Goal: Information Seeking & Learning: Learn about a topic

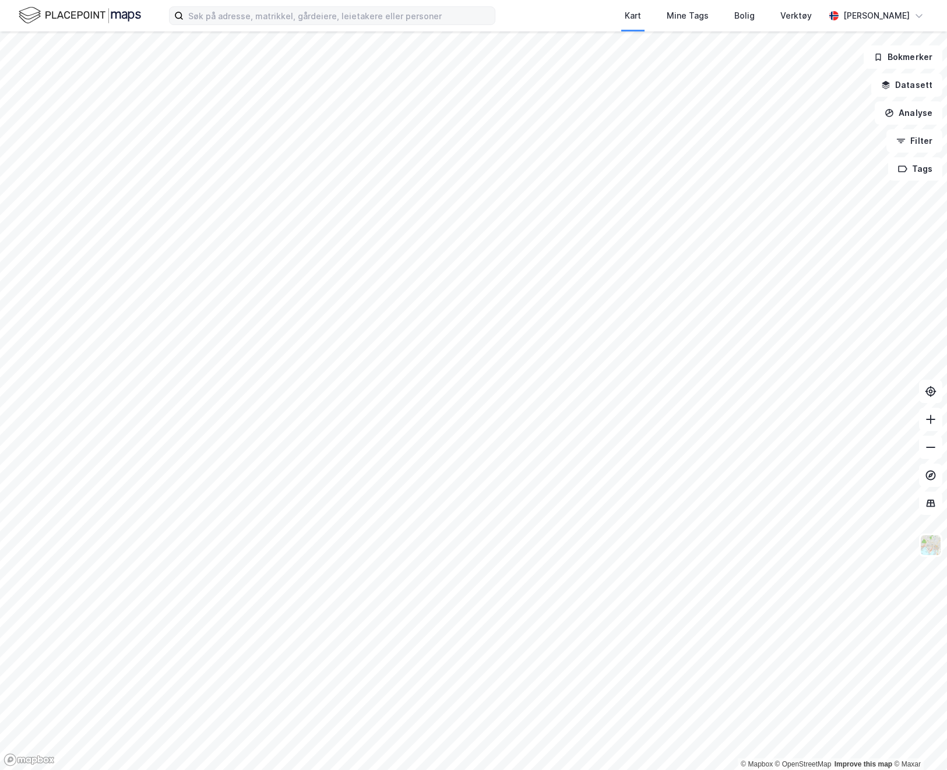
click at [438, 12] on div "Kart Mine Tags Bolig Verktøy Alexander Bjørgan © Mapbox © OpenStreetMap Improve…" at bounding box center [473, 385] width 947 height 770
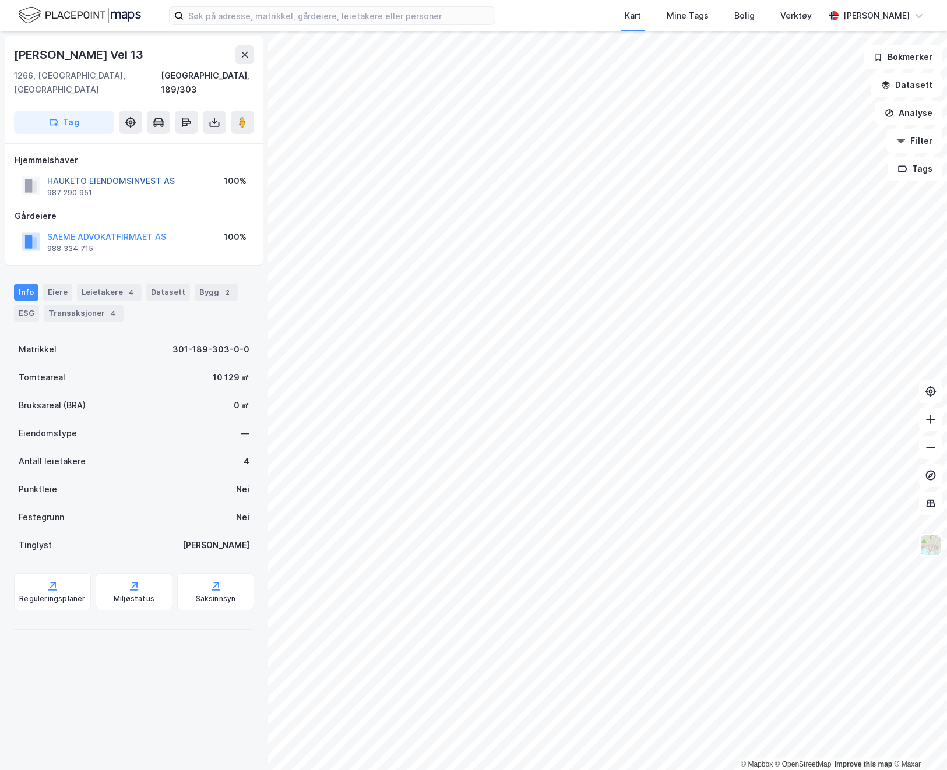
click at [0, 0] on button "HAUKETO EIENDOMSINVEST AS" at bounding box center [0, 0] width 0 height 0
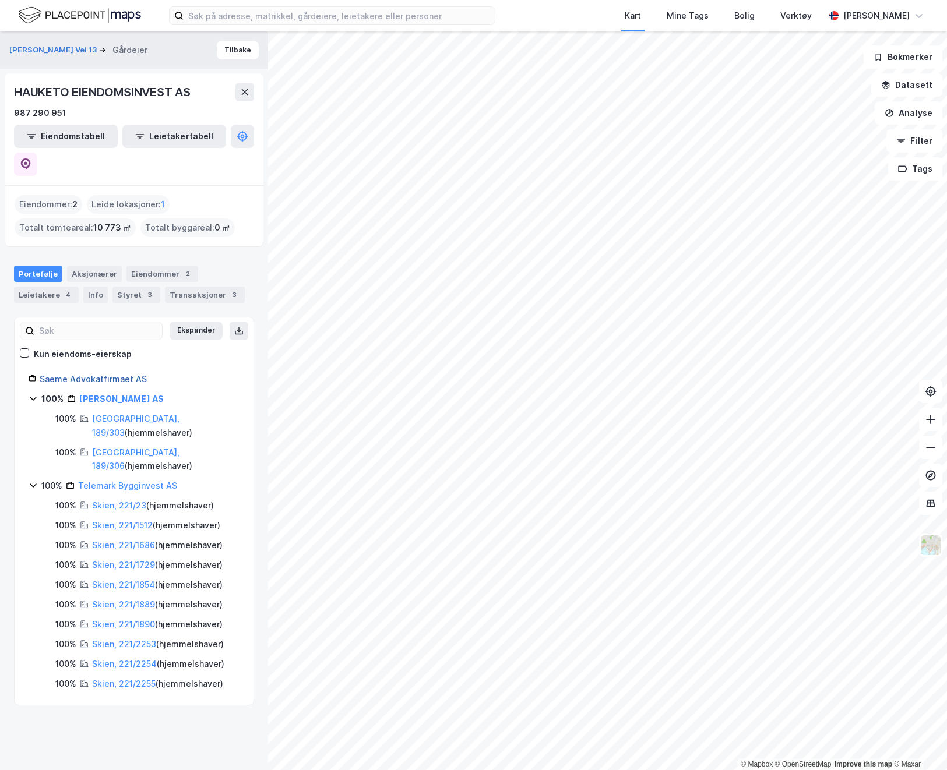
click at [94, 374] on link "Saeme Advokatfirmaet AS" at bounding box center [93, 379] width 107 height 10
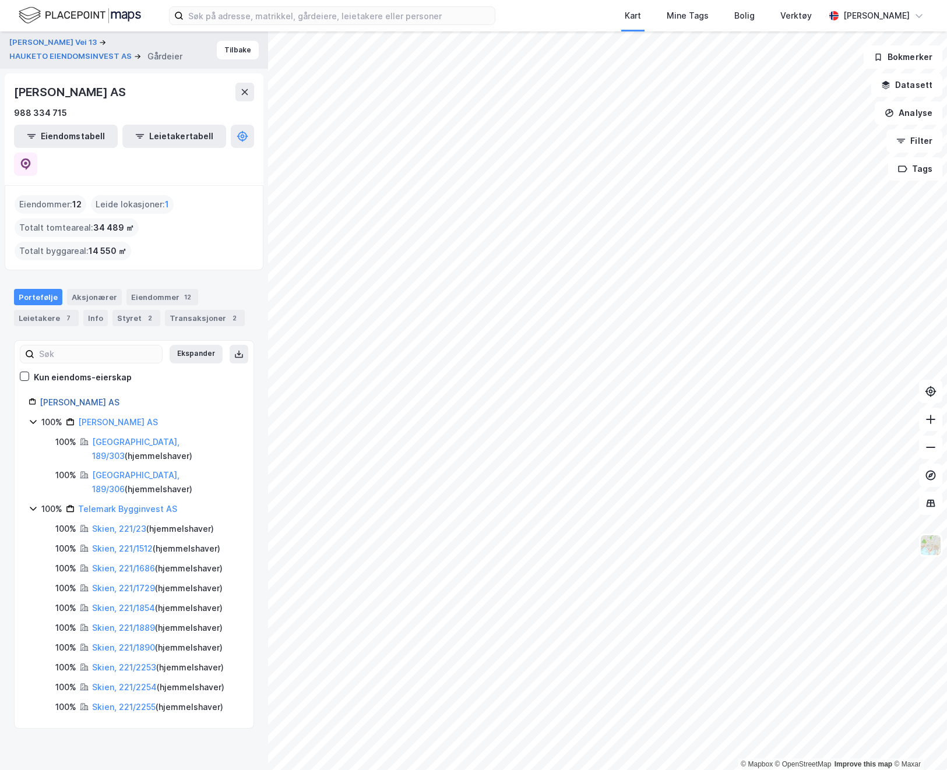
click at [94, 397] on link "Advokatfirmaet Saeme AS" at bounding box center [80, 402] width 80 height 10
drag, startPoint x: 190, startPoint y: 91, endPoint x: 8, endPoint y: 73, distance: 182.6
click at [8, 73] on div "ADVOKATFIRMAET SAEME AS 988 334 715 Eiendomstabell Leietakertabell" at bounding box center [134, 129] width 259 height 112
copy div "ADVOKATFIRMAET SAEME AS"
click at [198, 310] on div "Transaksjoner 2" at bounding box center [205, 318] width 80 height 16
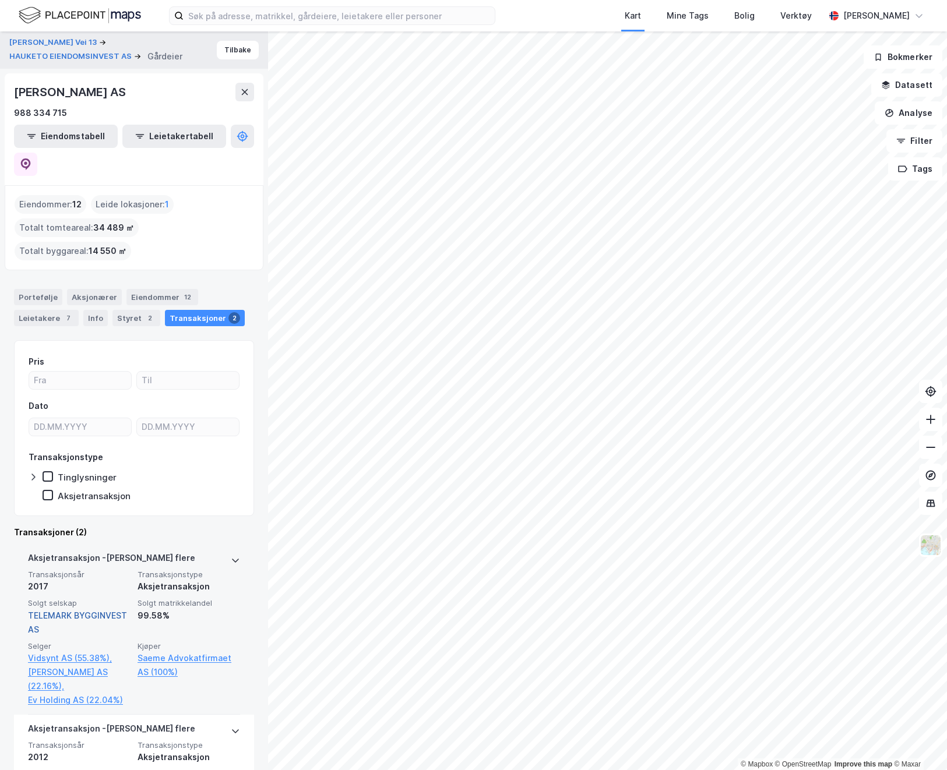
scroll to position [36, 0]
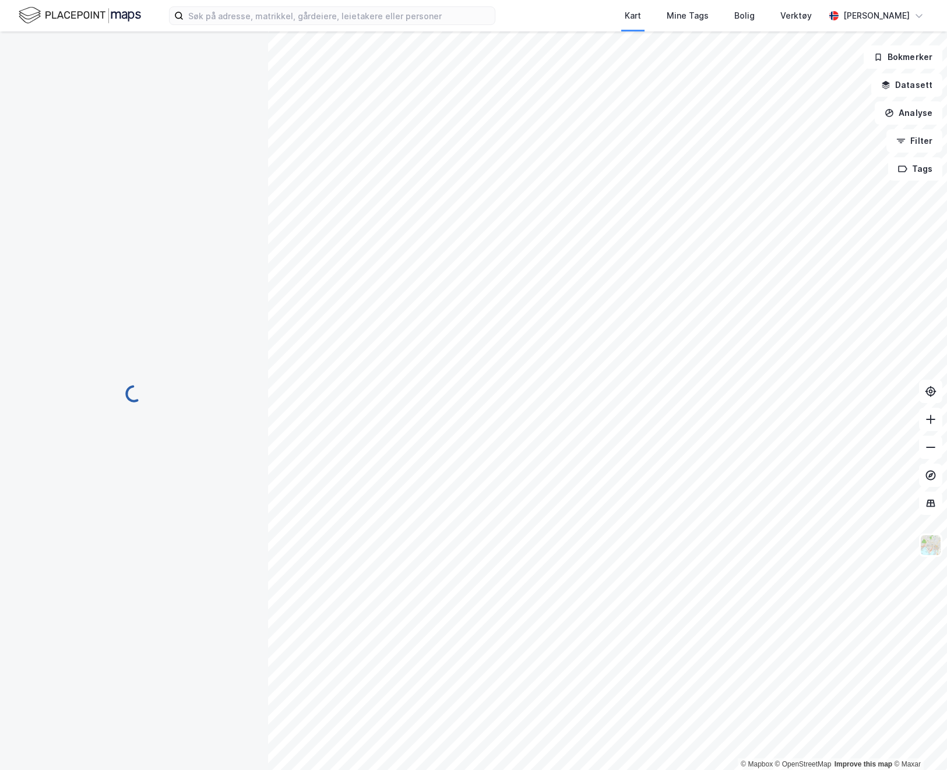
scroll to position [0, 0]
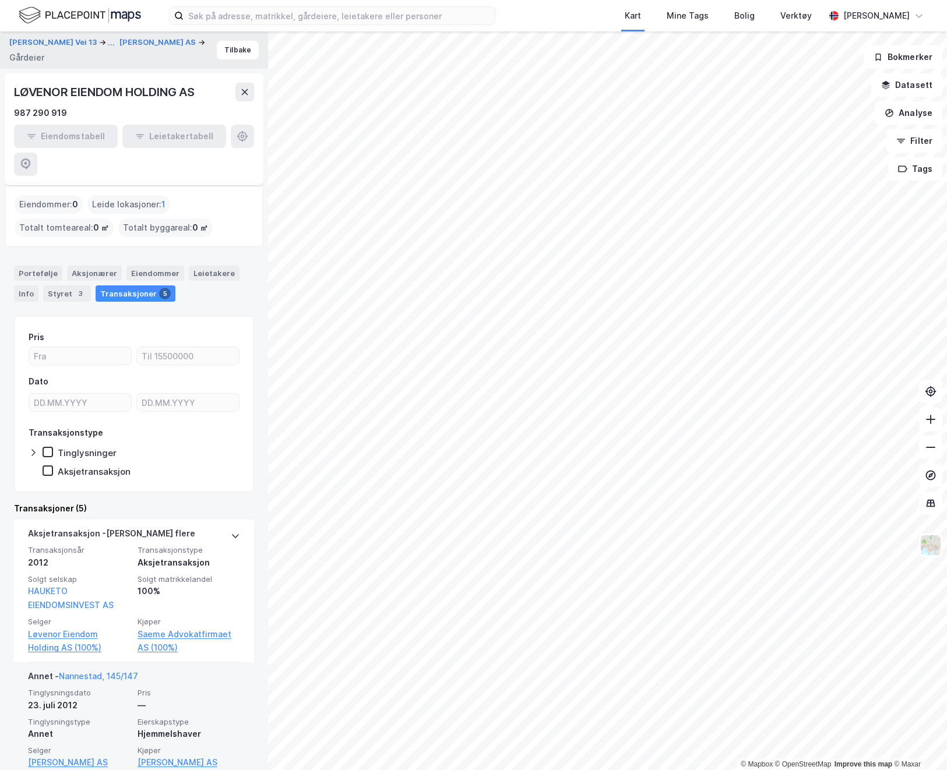
scroll to position [52, 0]
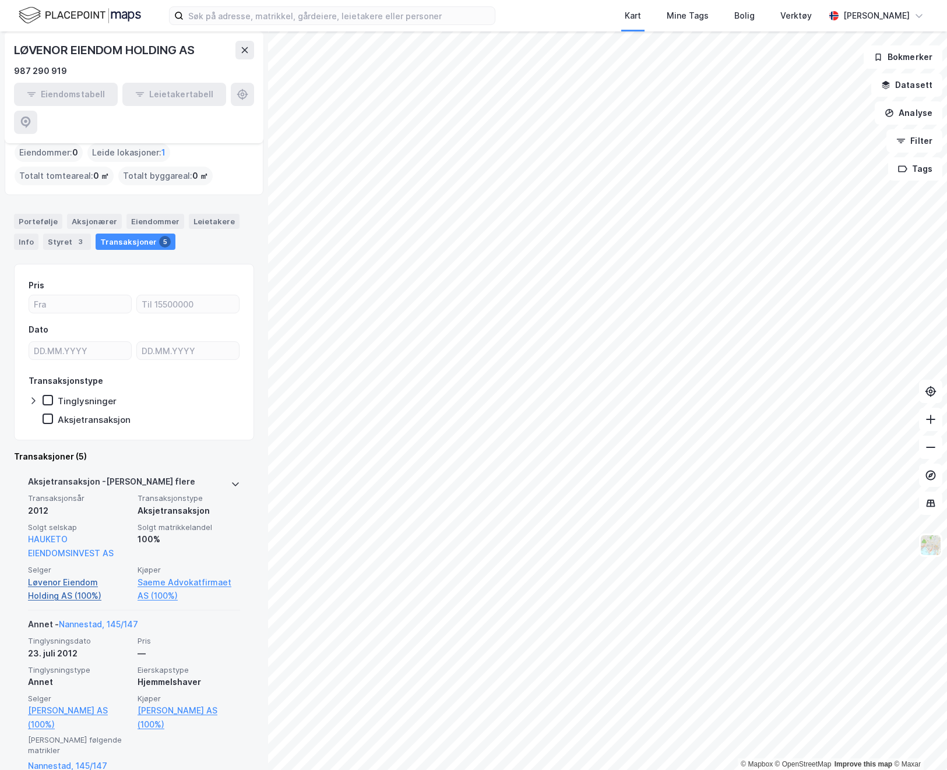
click at [80, 576] on link "Løvenor Eiendom Holding AS (100%)" at bounding box center [79, 590] width 103 height 28
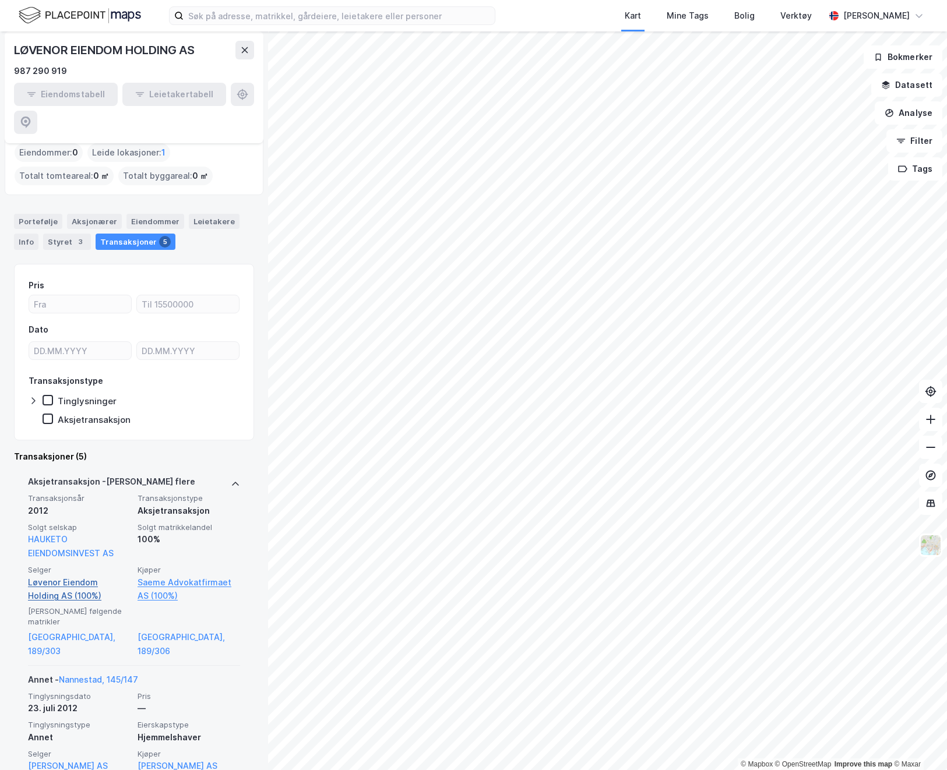
click at [80, 576] on link "Løvenor Eiendom Holding AS (100%)" at bounding box center [79, 590] width 103 height 28
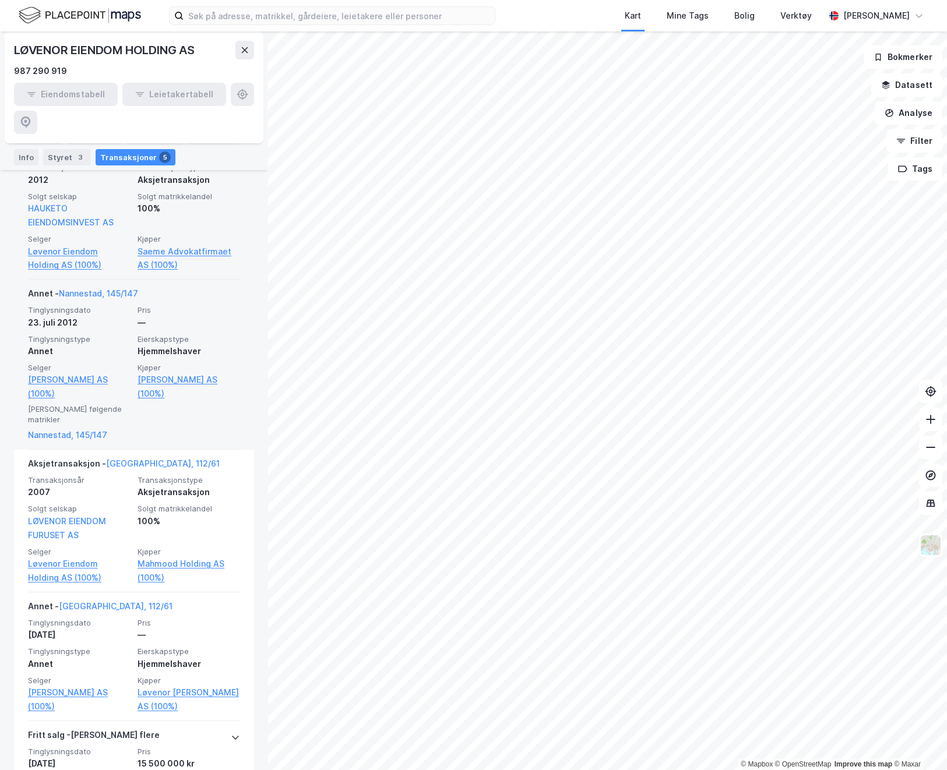
scroll to position [388, 0]
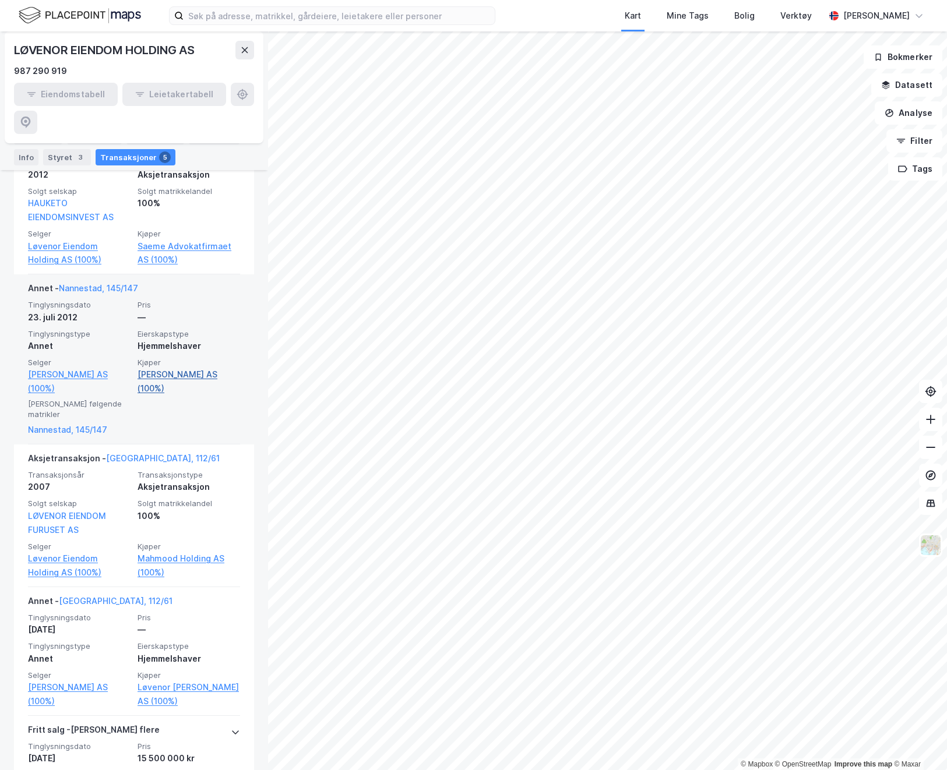
click at [164, 368] on link "Løvenor Eiendom Nannestad AS (100%)" at bounding box center [188, 382] width 103 height 28
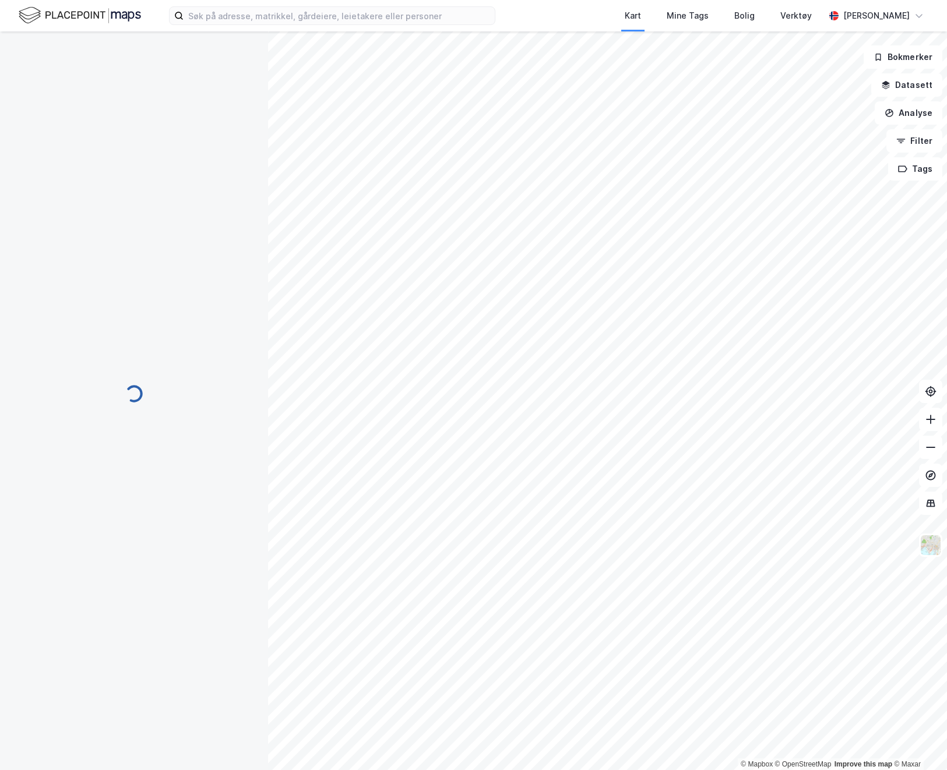
scroll to position [0, 0]
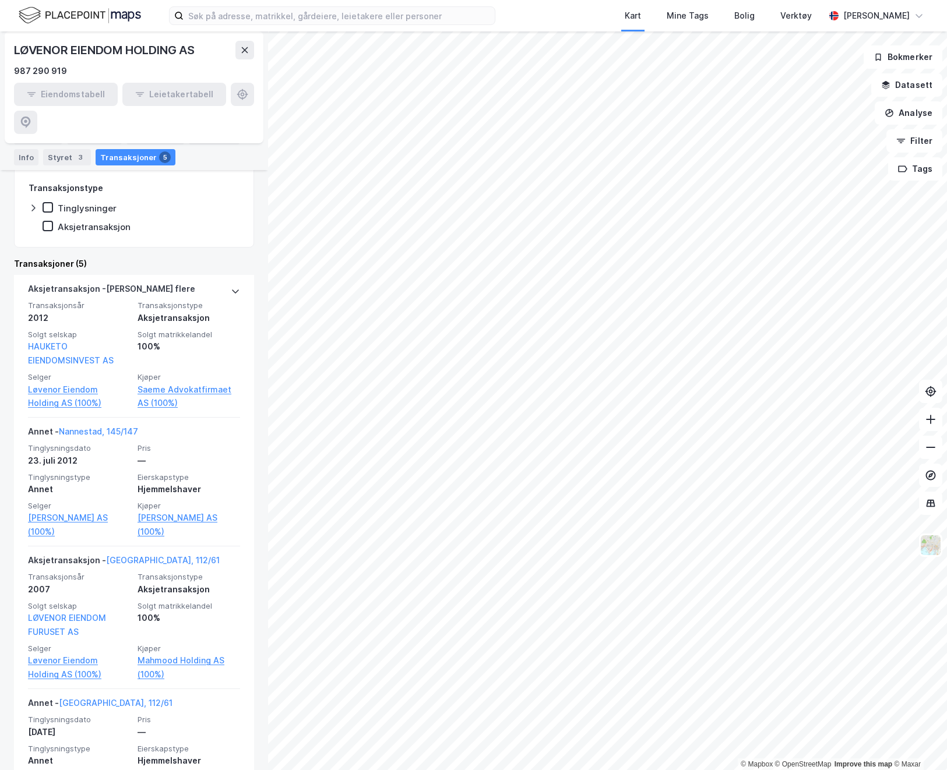
scroll to position [407, 0]
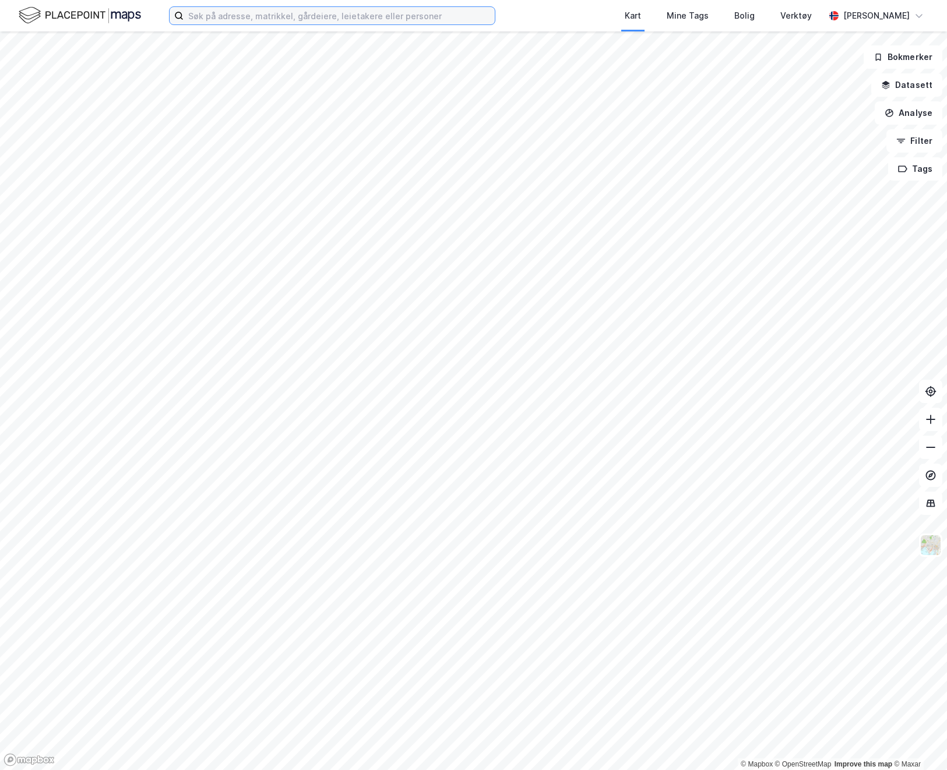
click at [388, 19] on input at bounding box center [339, 15] width 311 height 17
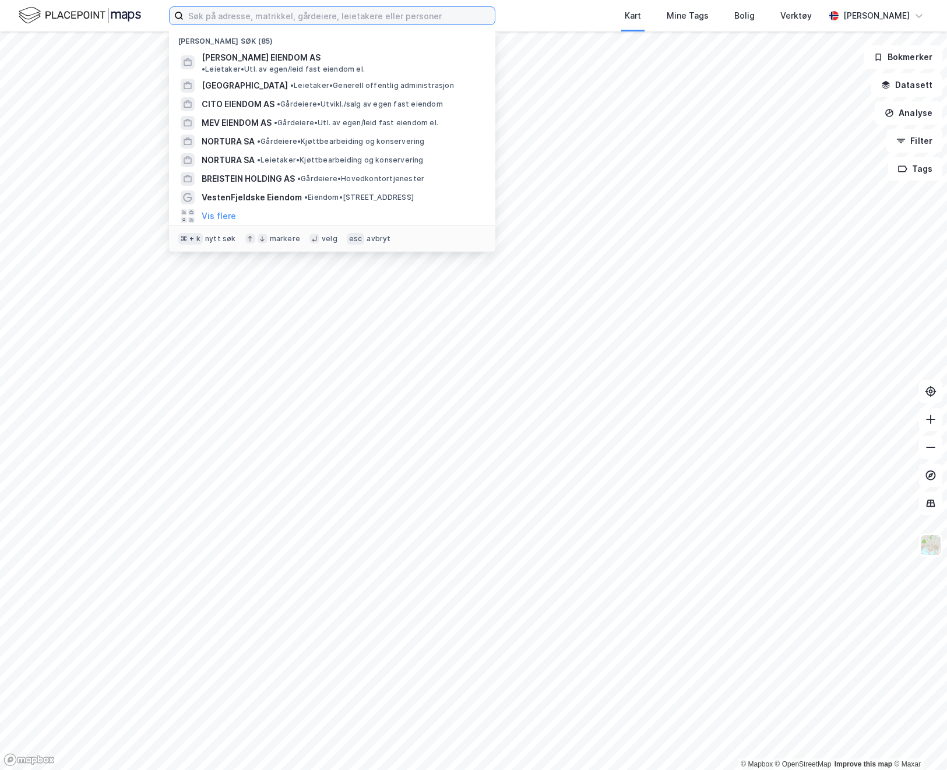
paste input "Hauketo Logistikk Invest AS"
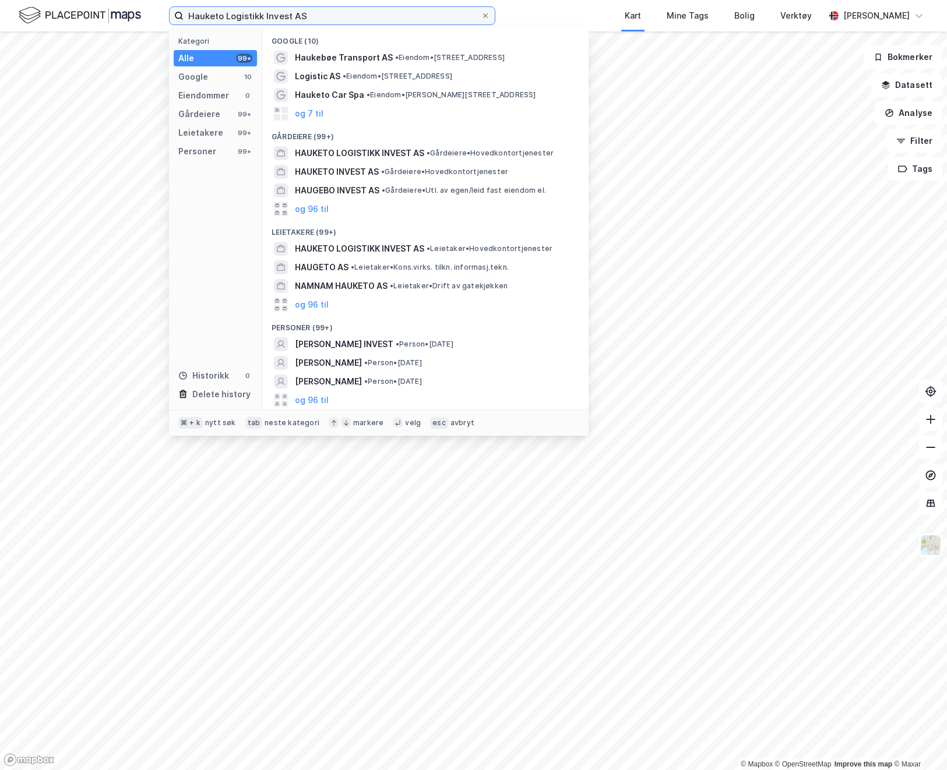
type input "Hauketo Logistikk Invest AS"
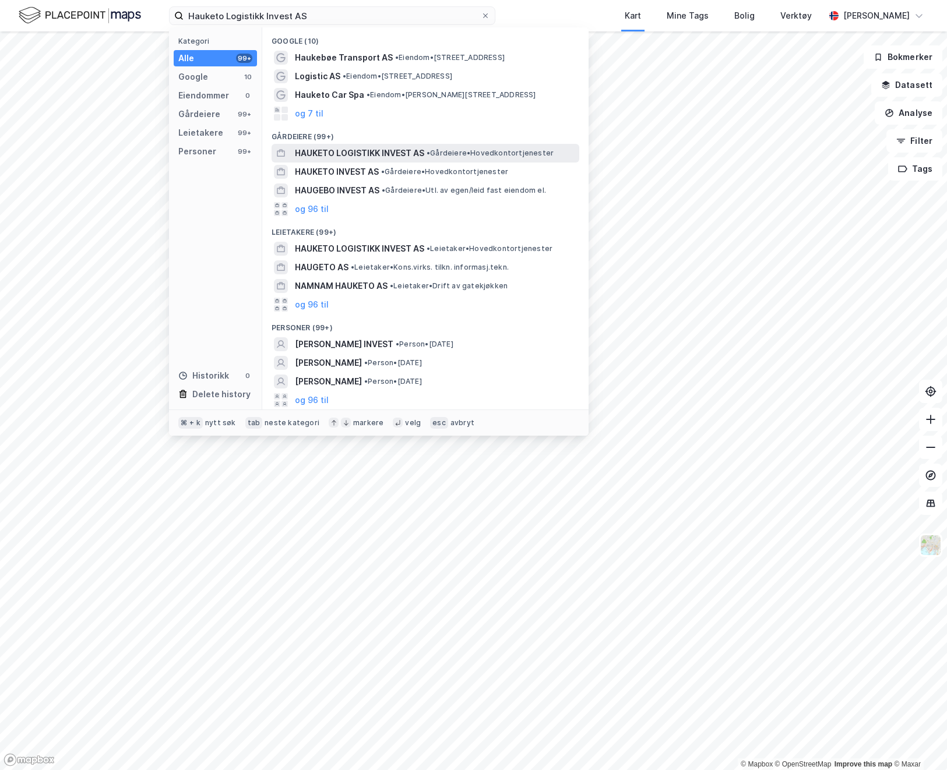
click at [390, 154] on span "HAUKETO LOGISTIKK INVEST AS" at bounding box center [359, 153] width 129 height 14
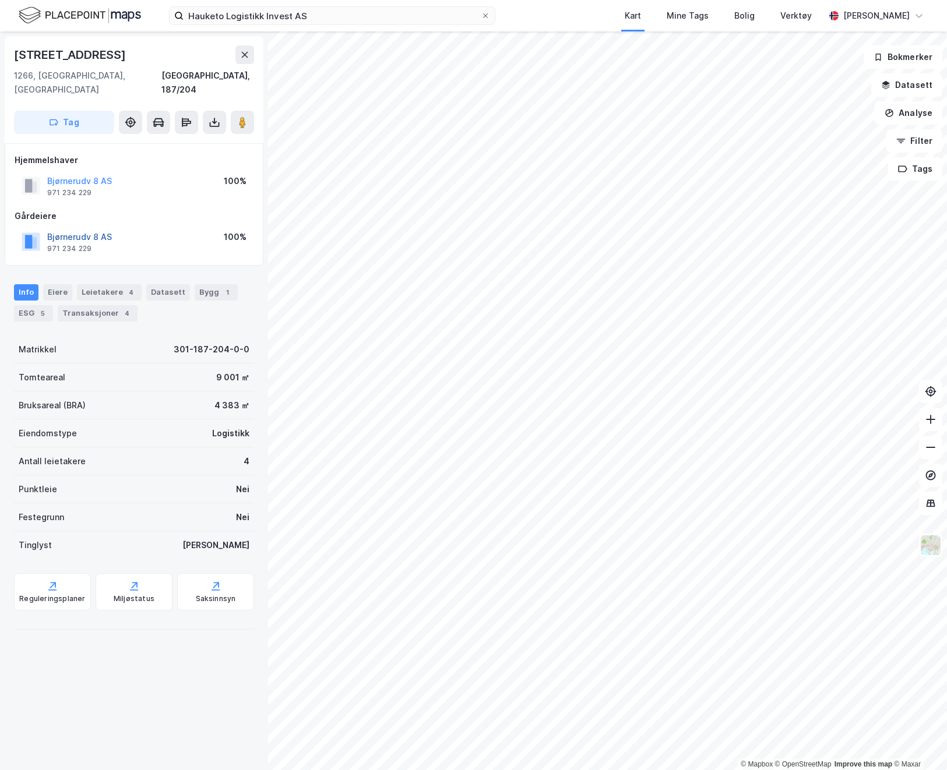
click at [0, 0] on button "Bjørnerudv 8 AS" at bounding box center [0, 0] width 0 height 0
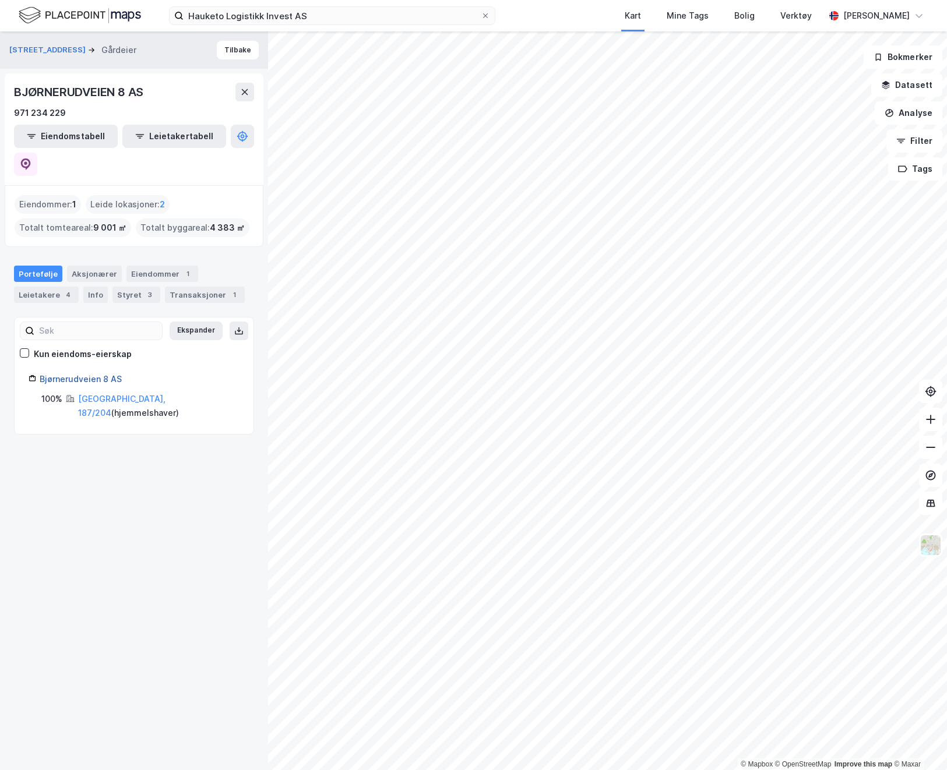
click at [90, 374] on link "Bjørnerudveien 8 AS" at bounding box center [81, 379] width 82 height 10
click at [31, 158] on icon at bounding box center [26, 164] width 10 height 12
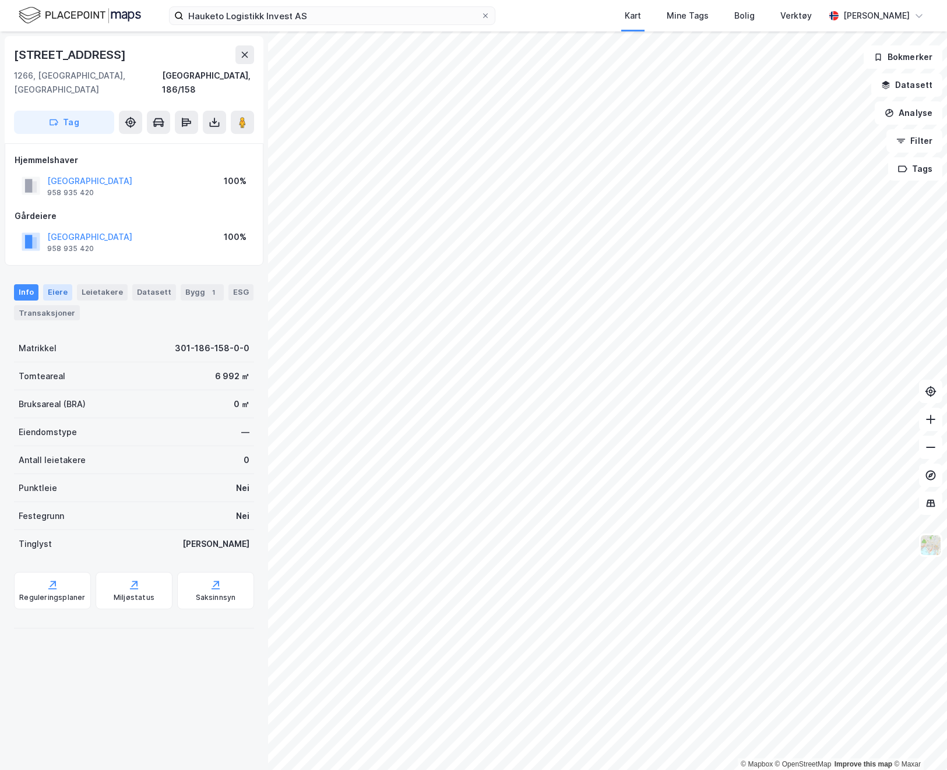
click at [54, 284] on div "Eiere" at bounding box center [57, 292] width 29 height 16
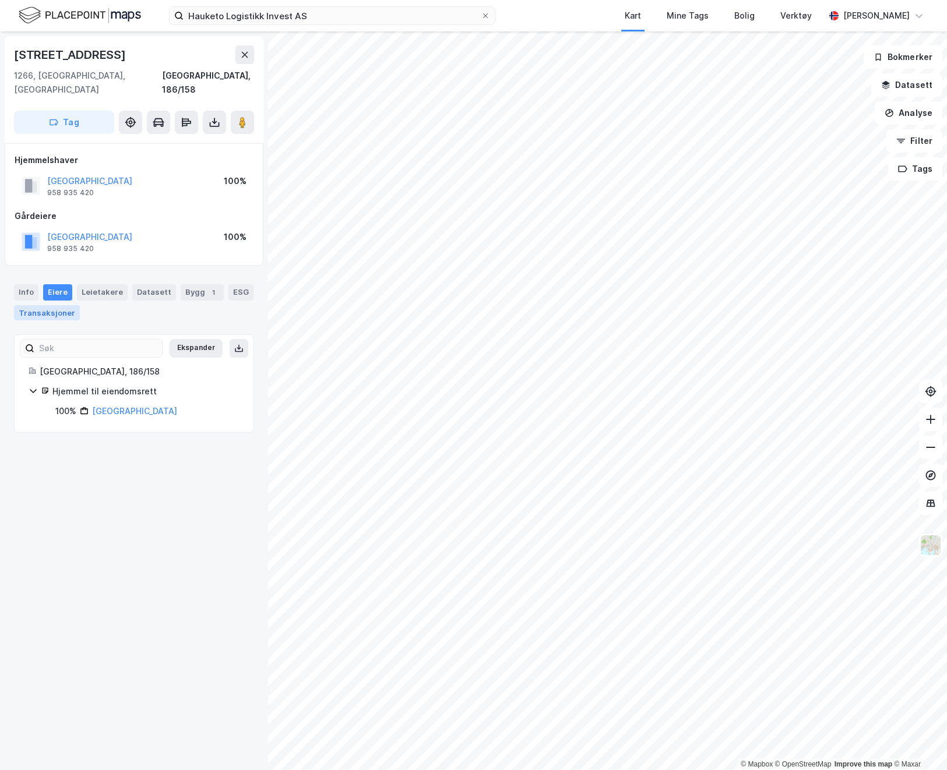
click at [43, 305] on div "Transaksjoner" at bounding box center [47, 312] width 66 height 15
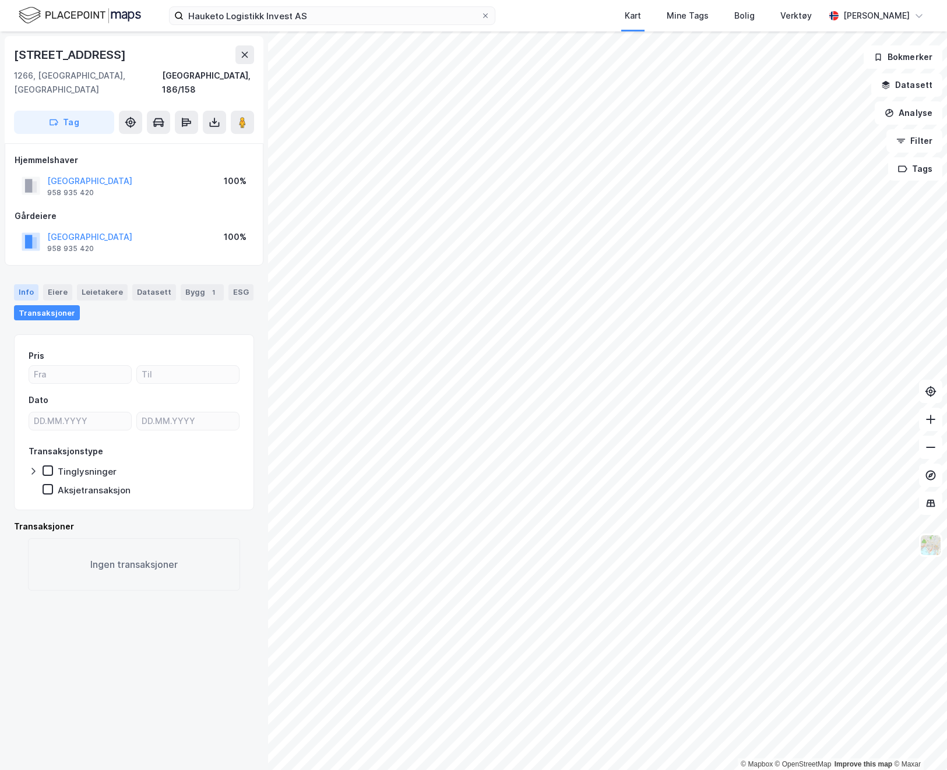
click at [24, 284] on div "Info" at bounding box center [26, 292] width 24 height 16
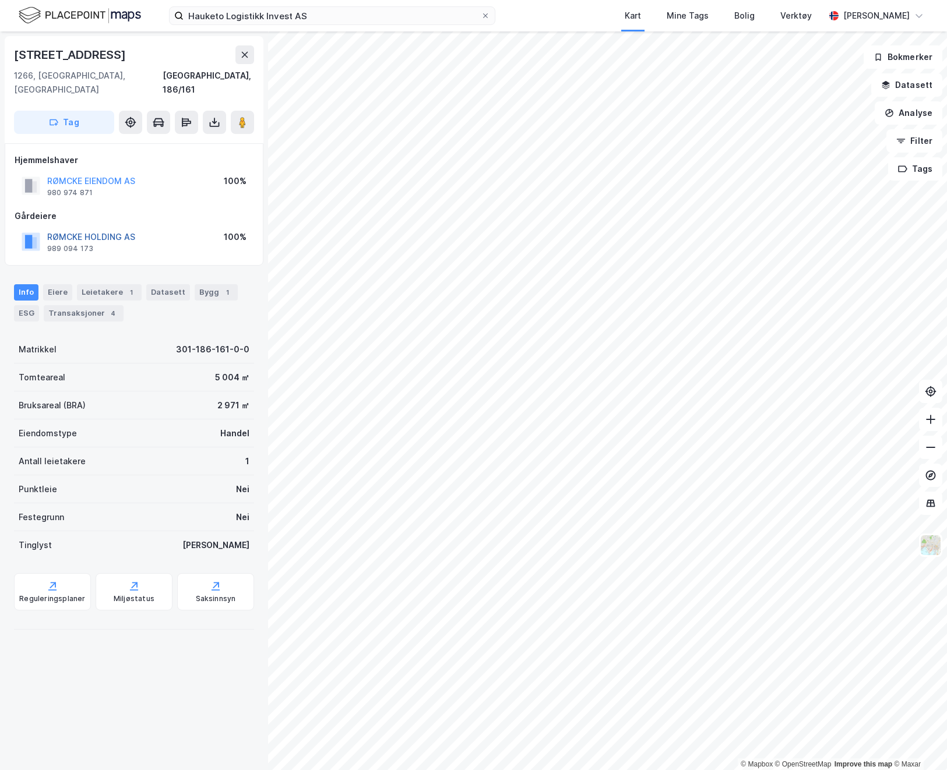
click at [0, 0] on button "RØMCKE HOLDING AS" at bounding box center [0, 0] width 0 height 0
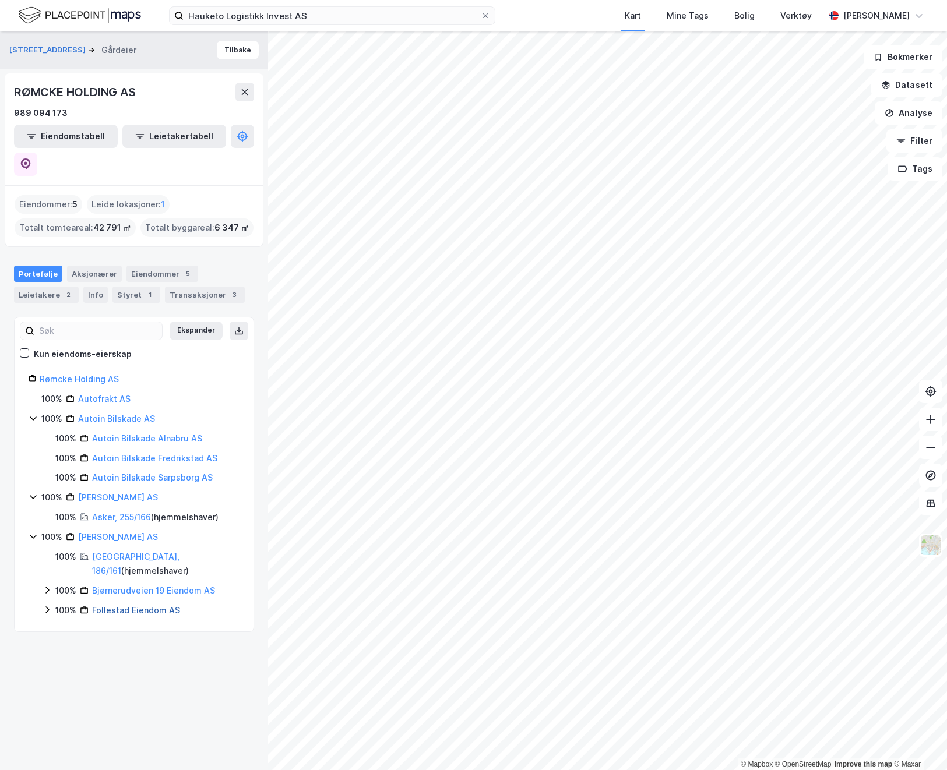
click at [120, 605] on link "Follestad Eiendom AS" at bounding box center [136, 610] width 88 height 10
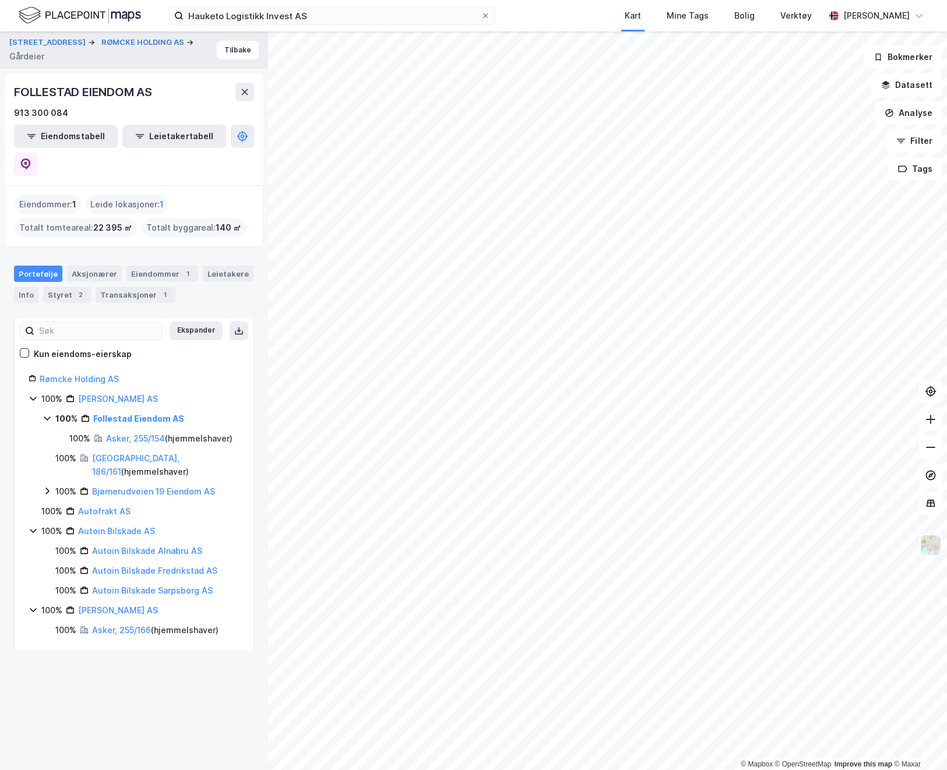
click at [35, 605] on icon at bounding box center [33, 609] width 9 height 9
click at [33, 526] on icon at bounding box center [33, 530] width 9 height 9
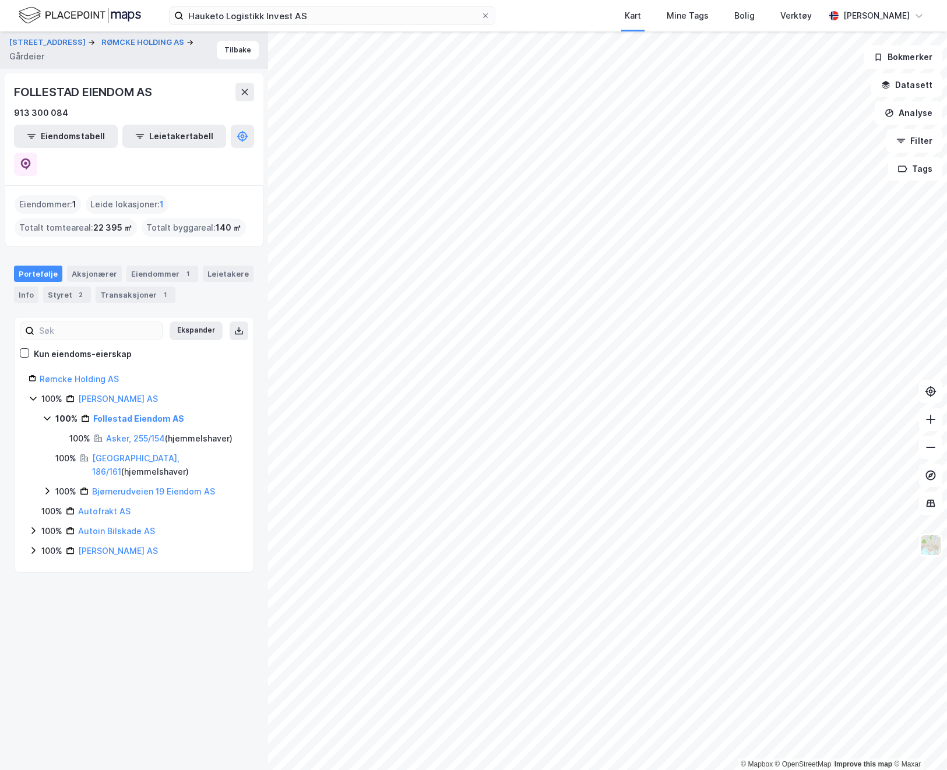
click at [138, 485] on div "Bjørnerudveien 19 Eiendom AS" at bounding box center [153, 492] width 123 height 14
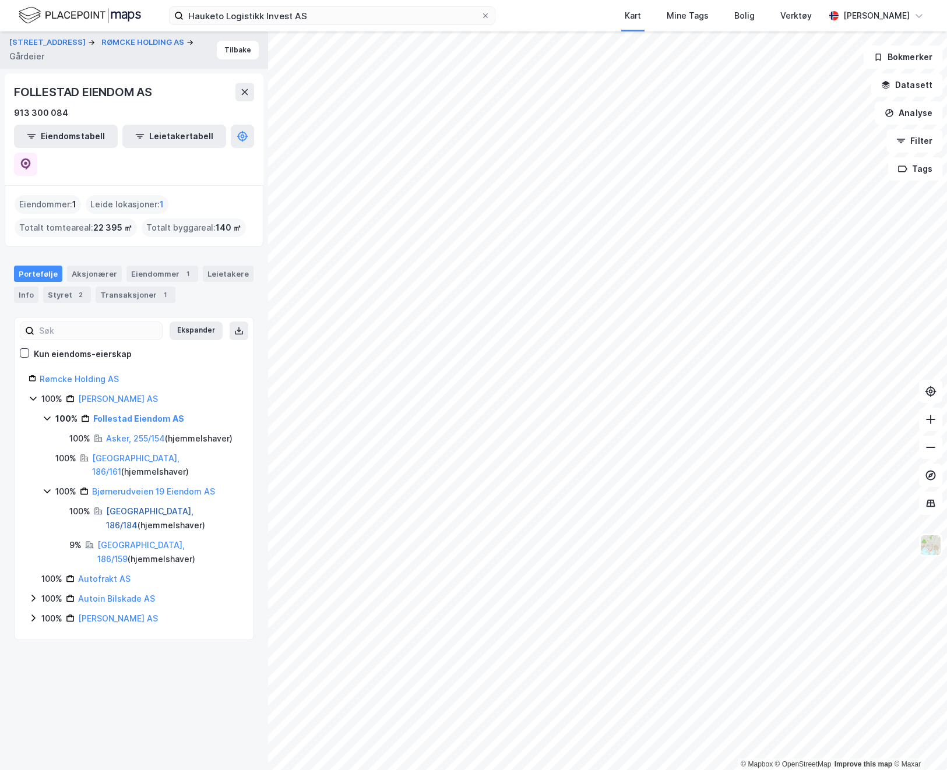
click at [128, 506] on link "[GEOGRAPHIC_DATA], 186/184" at bounding box center [149, 518] width 87 height 24
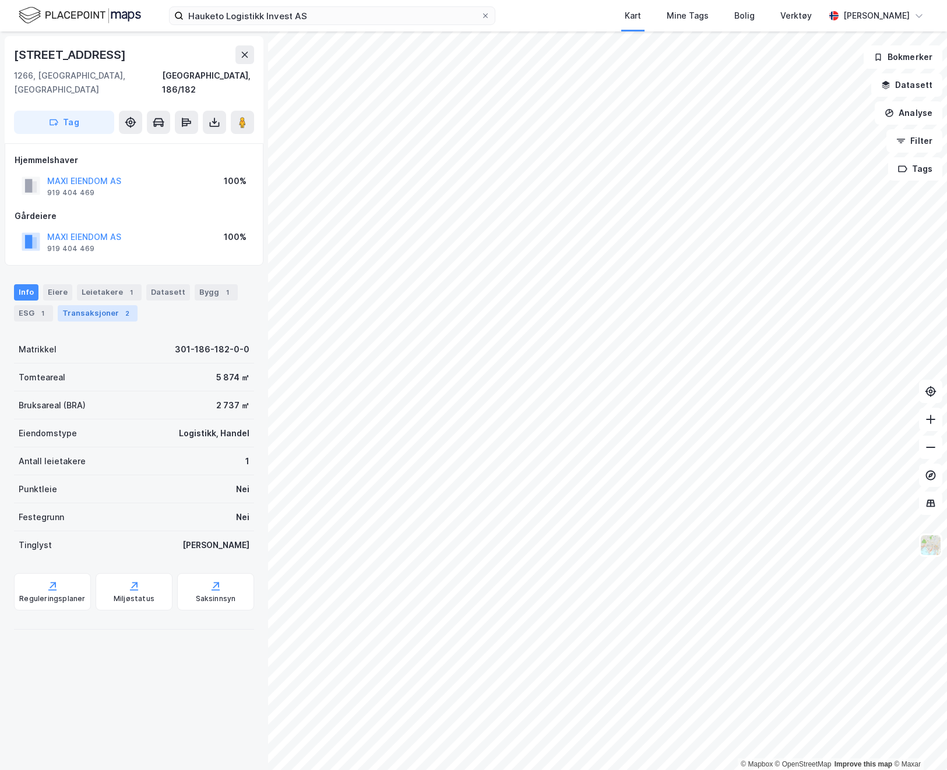
click at [104, 305] on div "Transaksjoner 2" at bounding box center [98, 313] width 80 height 16
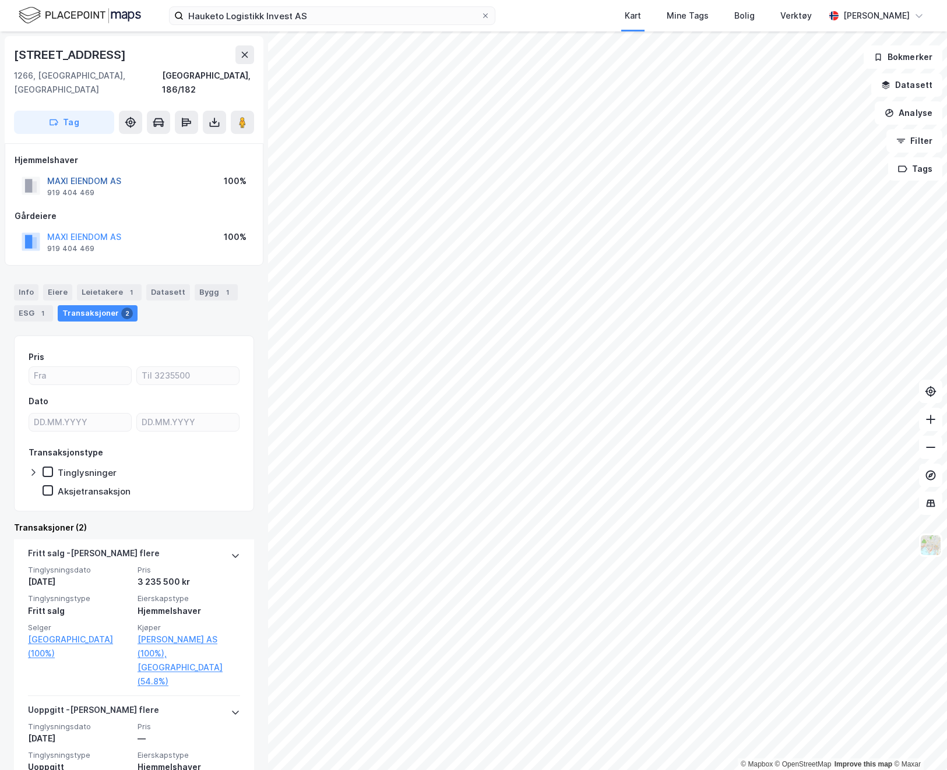
click at [0, 0] on button "MAXI EIENDOM AS" at bounding box center [0, 0] width 0 height 0
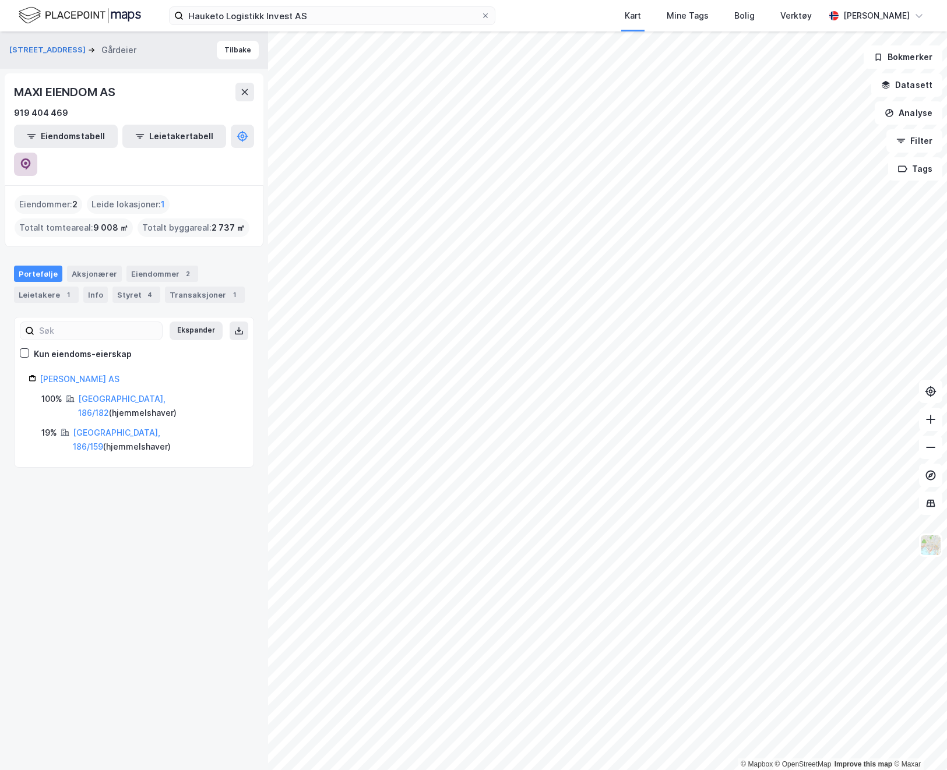
click at [31, 158] on icon at bounding box center [26, 164] width 12 height 12
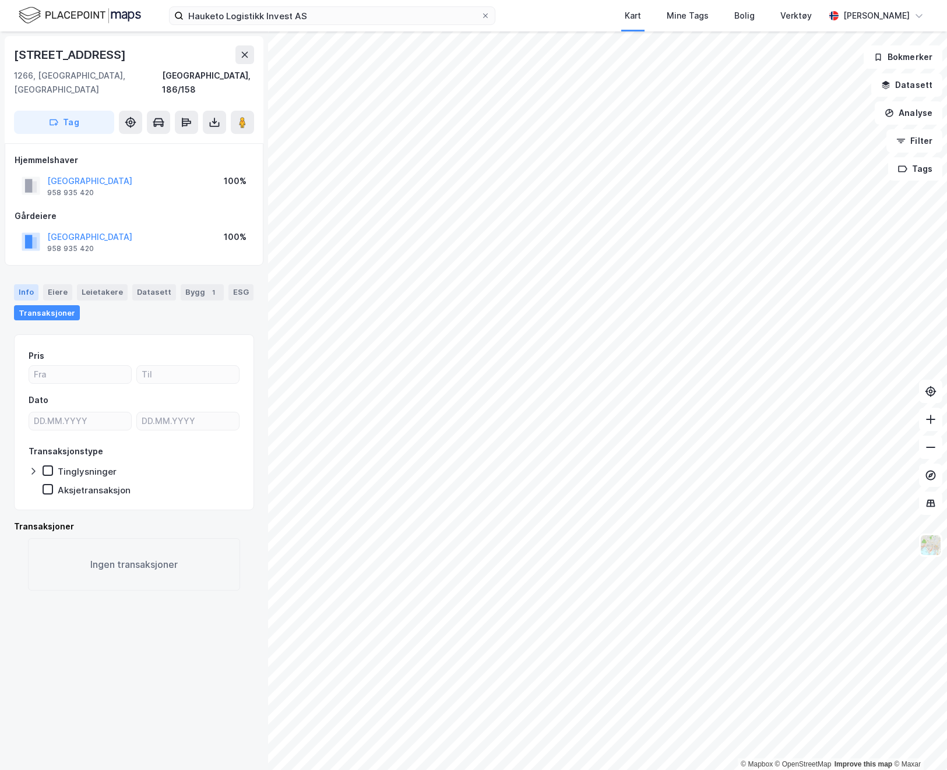
click at [31, 284] on div "Info" at bounding box center [26, 292] width 24 height 16
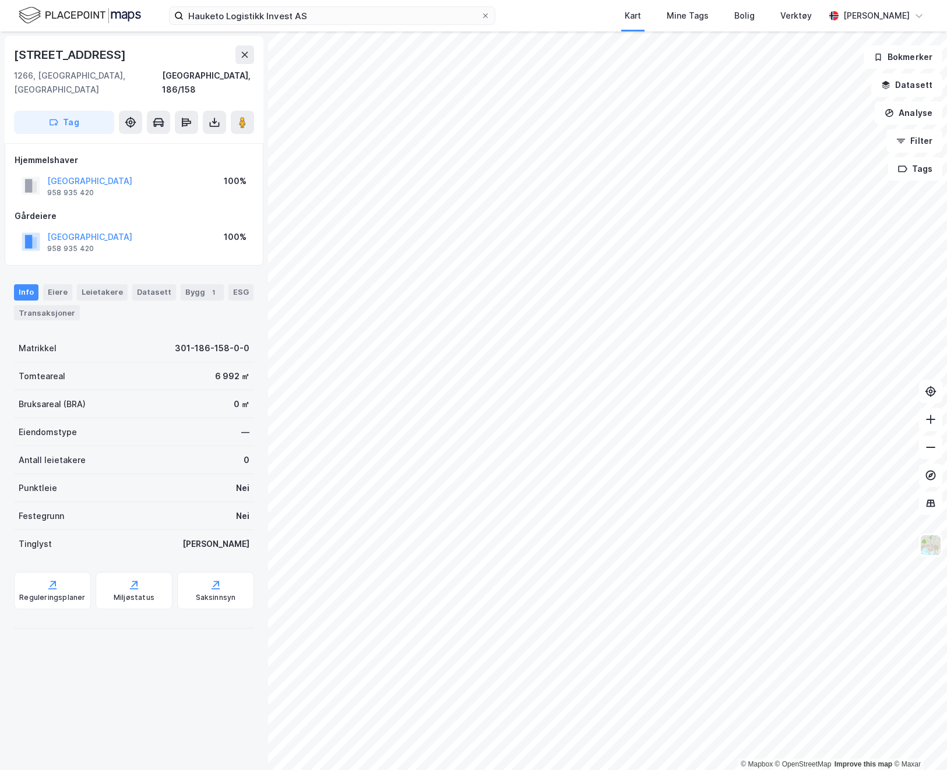
click at [90, 48] on div "[STREET_ADDRESS]" at bounding box center [71, 54] width 114 height 19
click at [239, 59] on button at bounding box center [244, 54] width 19 height 19
click at [96, 284] on div "Leietakere" at bounding box center [102, 292] width 51 height 16
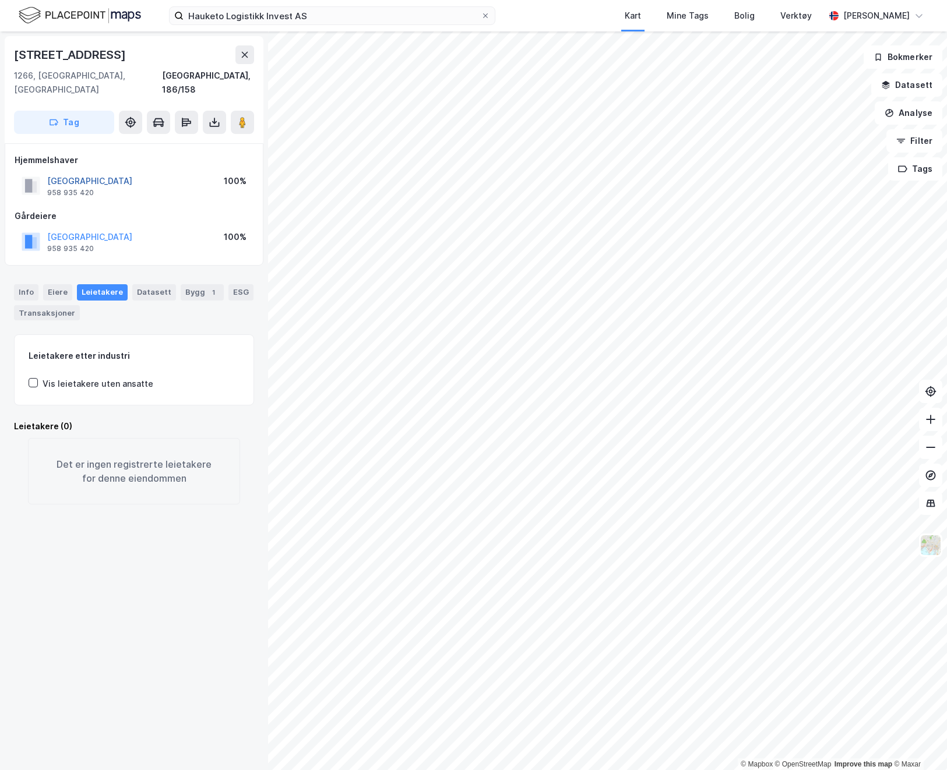
click at [0, 0] on button "[GEOGRAPHIC_DATA]" at bounding box center [0, 0] width 0 height 0
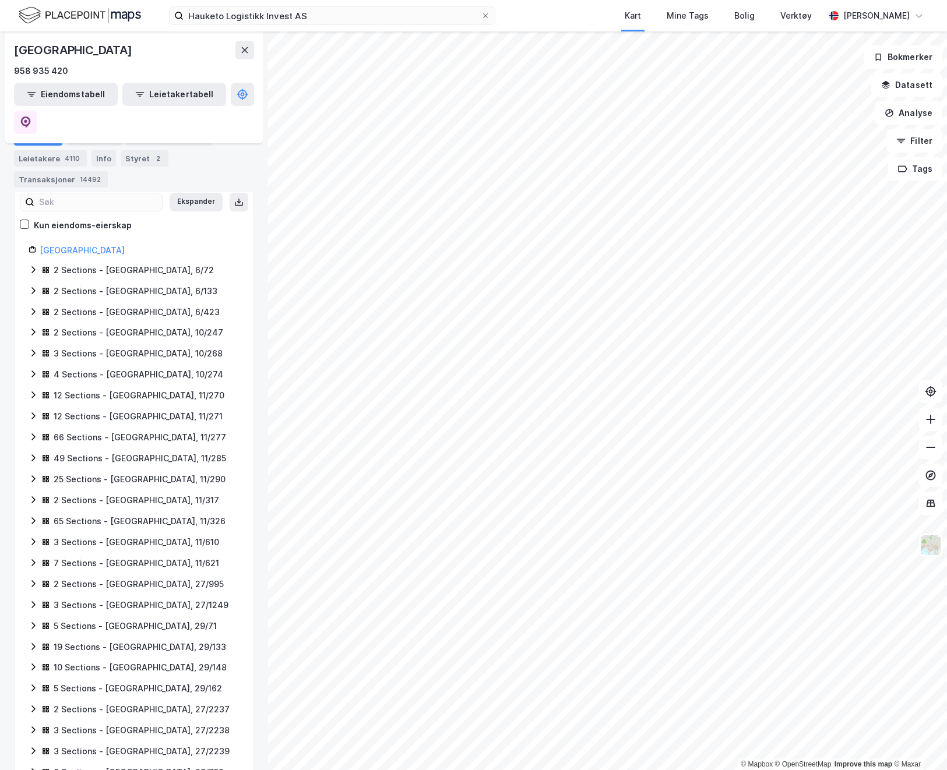
scroll to position [56, 0]
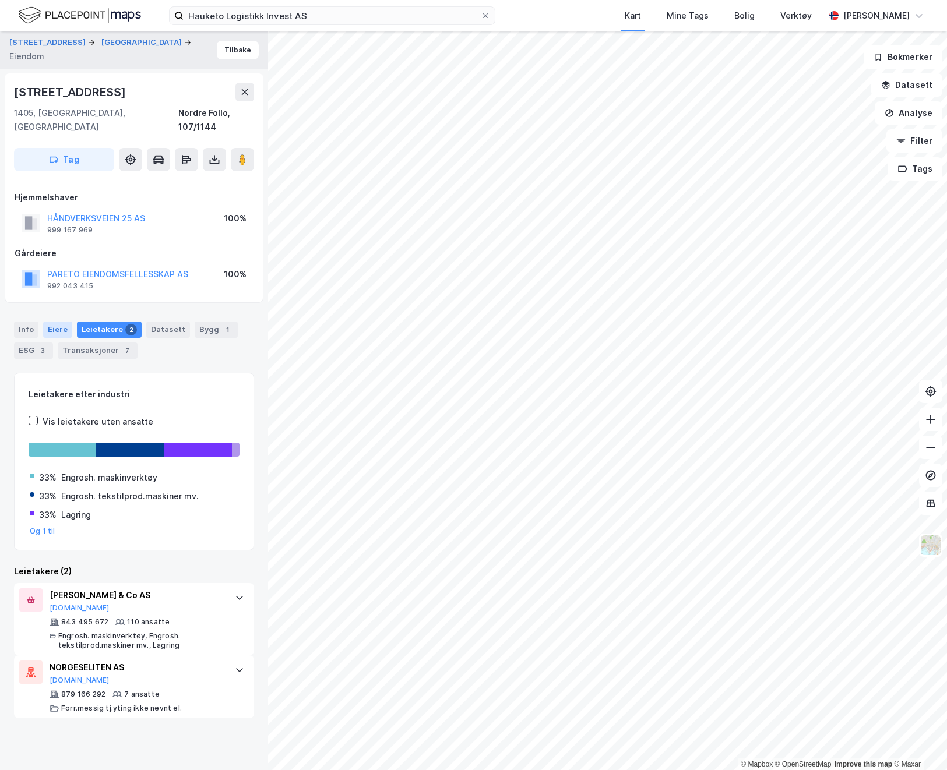
click at [55, 322] on div "Eiere" at bounding box center [57, 330] width 29 height 16
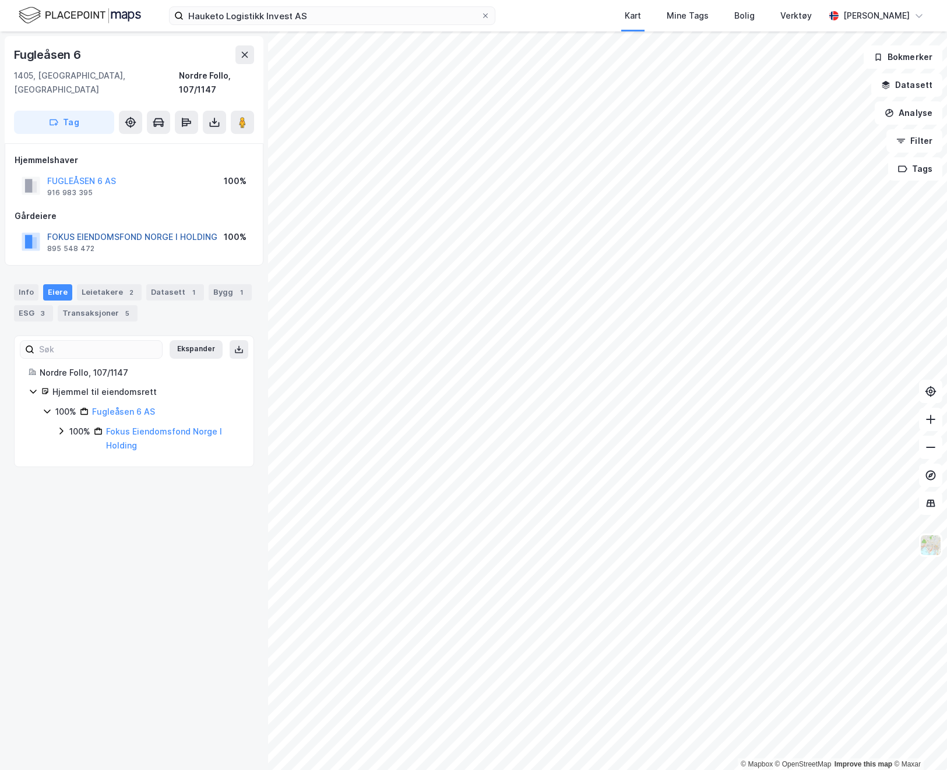
click at [0, 0] on button "FOKUS EIENDOMSFOND NORGE I HOLDING" at bounding box center [0, 0] width 0 height 0
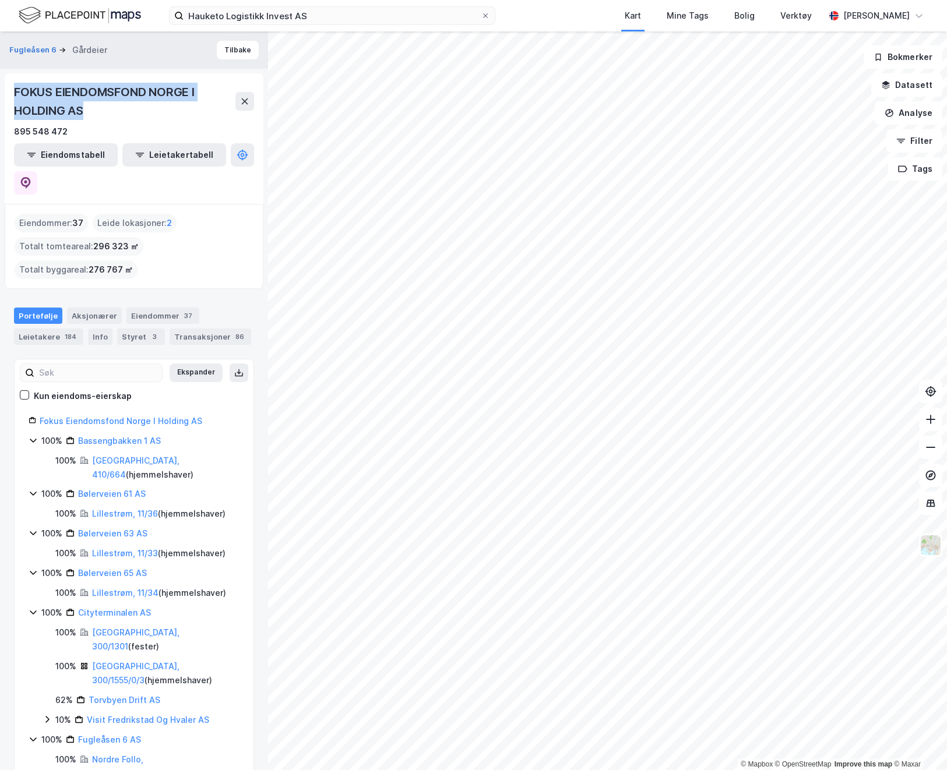
drag, startPoint x: 15, startPoint y: 85, endPoint x: 137, endPoint y: 109, distance: 124.7
click at [137, 109] on div "FOKUS EIENDOMSFOND NORGE I HOLDING AS" at bounding box center [124, 101] width 221 height 37
click at [31, 177] on icon at bounding box center [26, 183] width 10 height 12
